Goal: Task Accomplishment & Management: Use online tool/utility

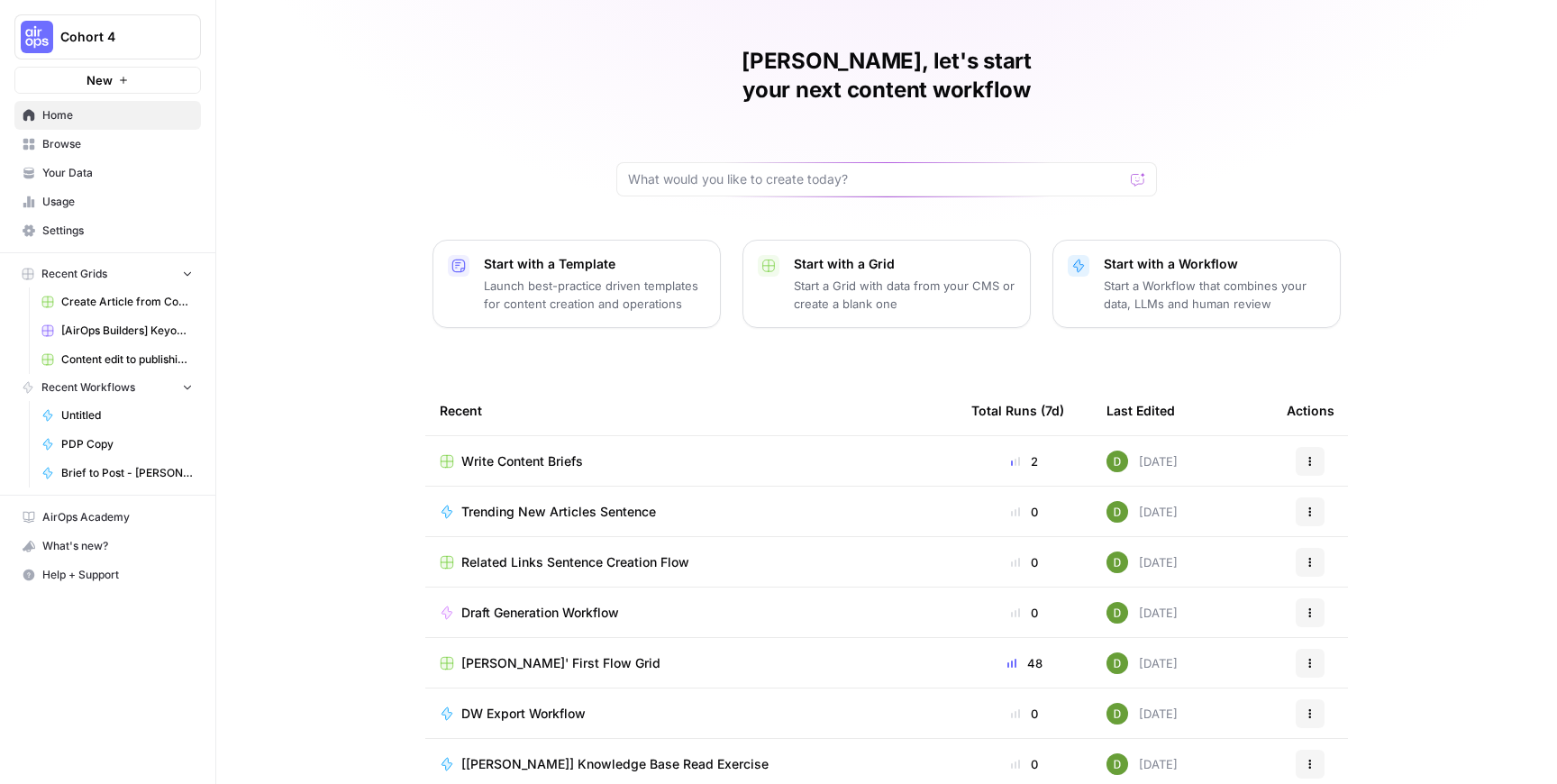
scroll to position [45, 0]
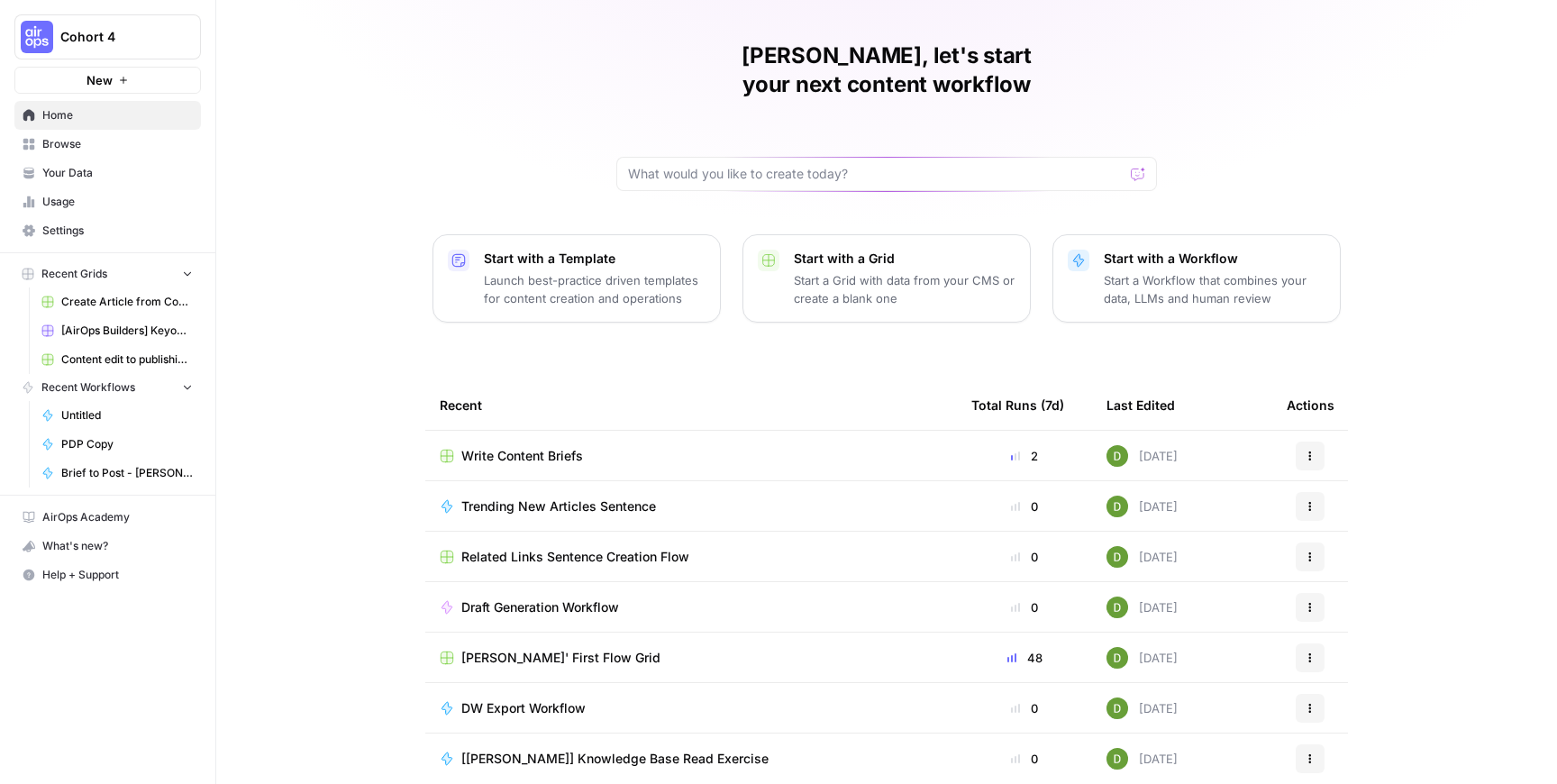
click at [613, 639] on td "[PERSON_NAME]' First Flow Grid" at bounding box center [691, 657] width 531 height 50
click at [566, 649] on span "[PERSON_NAME]' First Flow Grid" at bounding box center [561, 657] width 199 height 18
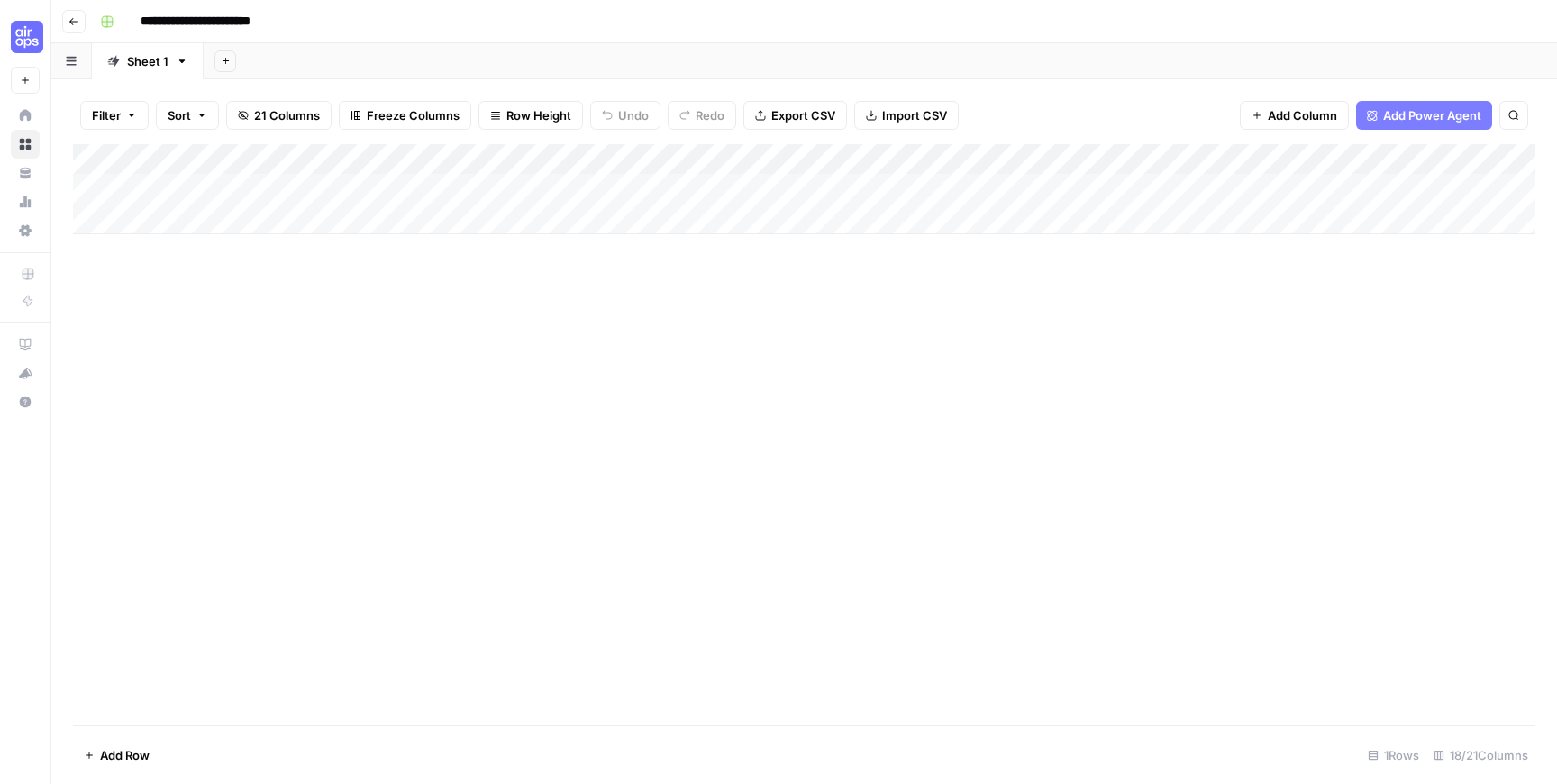
click at [353, 187] on div "Add Column" at bounding box center [804, 189] width 1463 height 90
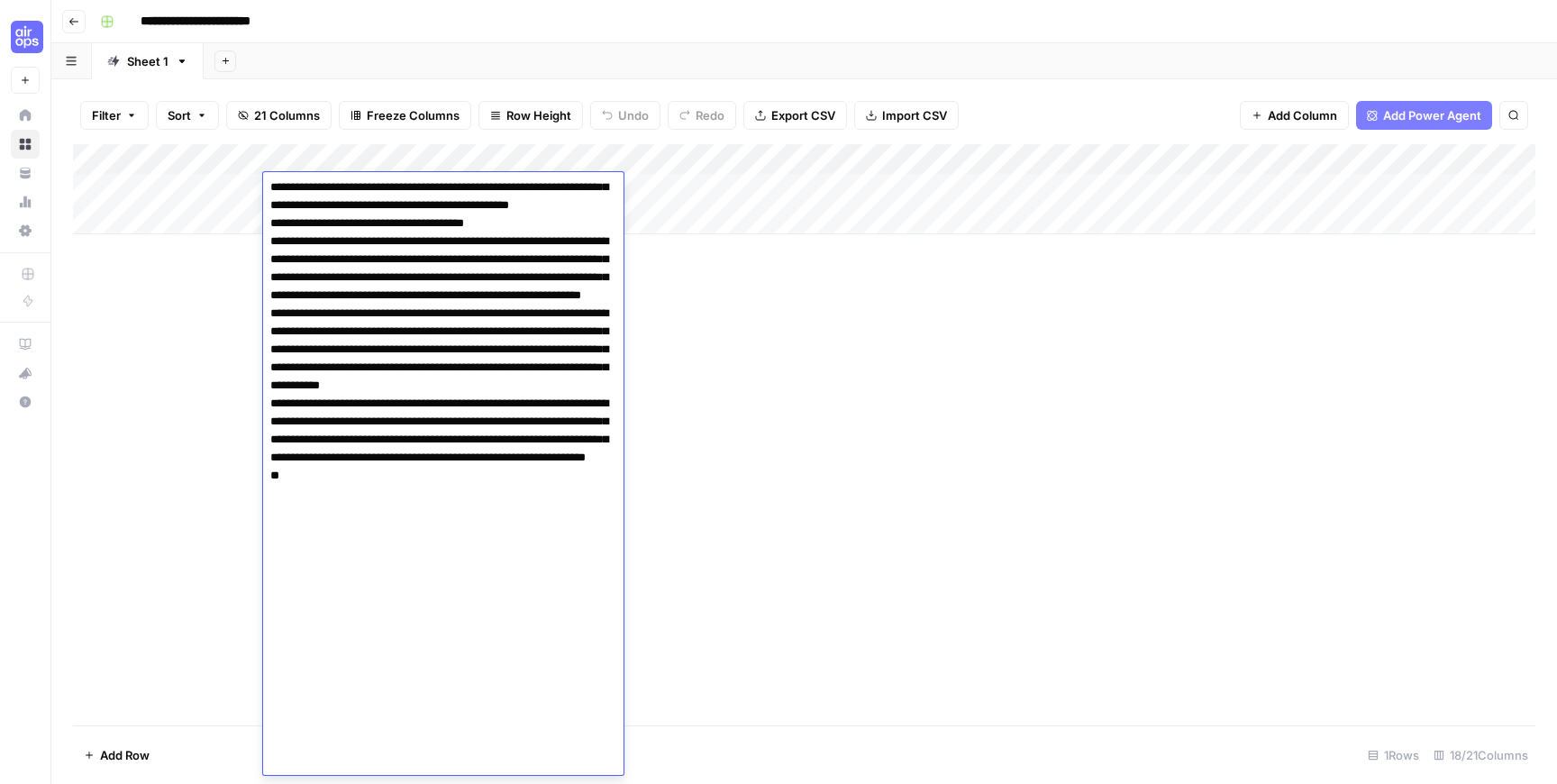
scroll to position [888, 0]
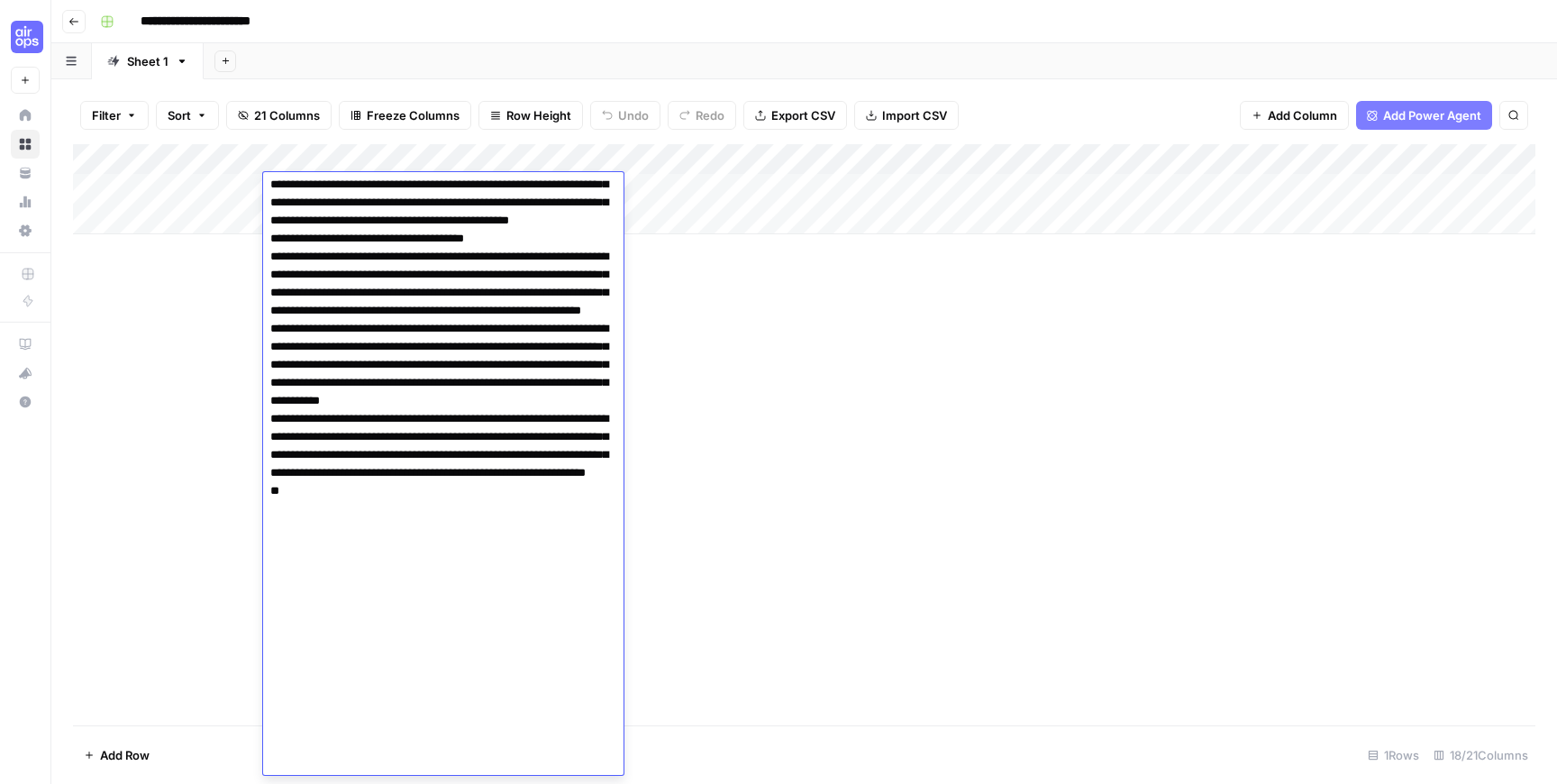
click at [705, 366] on div "Add Column" at bounding box center [804, 434] width 1463 height 581
